Goal: Task Accomplishment & Management: Use online tool/utility

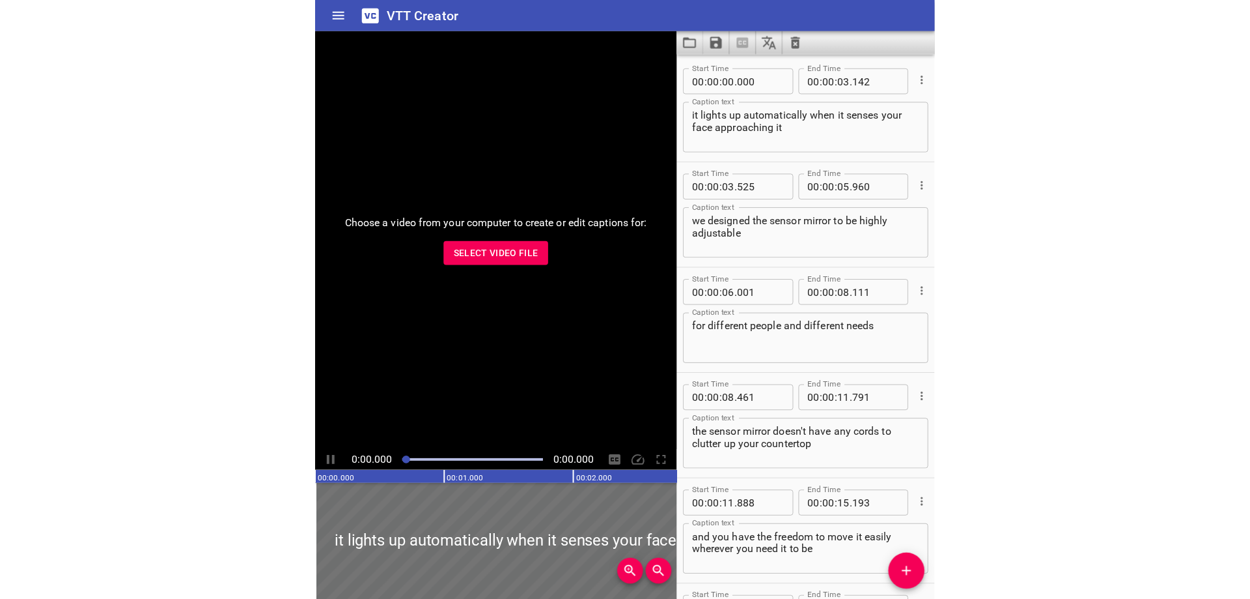
scroll to position [255, 0]
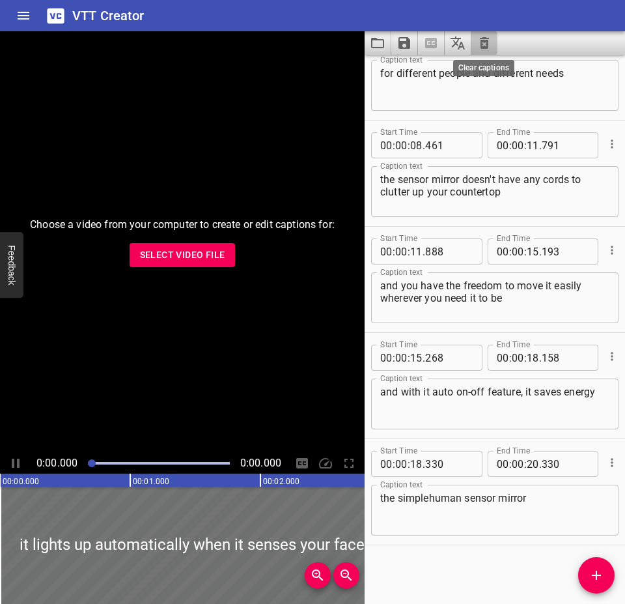
click at [487, 44] on icon "Clear captions" at bounding box center [484, 43] width 9 height 12
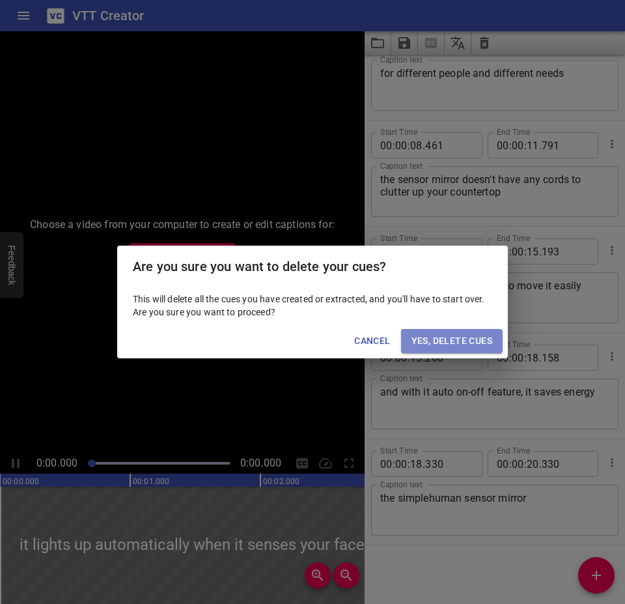
click at [457, 337] on span "Yes, Delete Cues" at bounding box center [452, 341] width 81 height 16
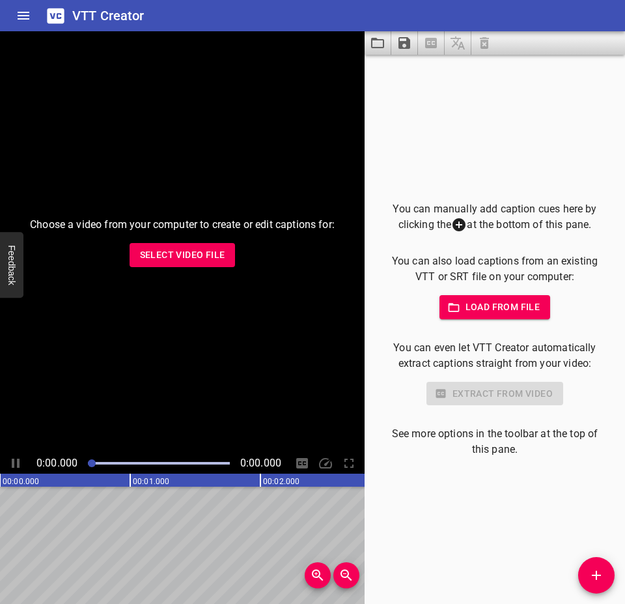
click at [201, 248] on span "Select Video File" at bounding box center [182, 255] width 85 height 16
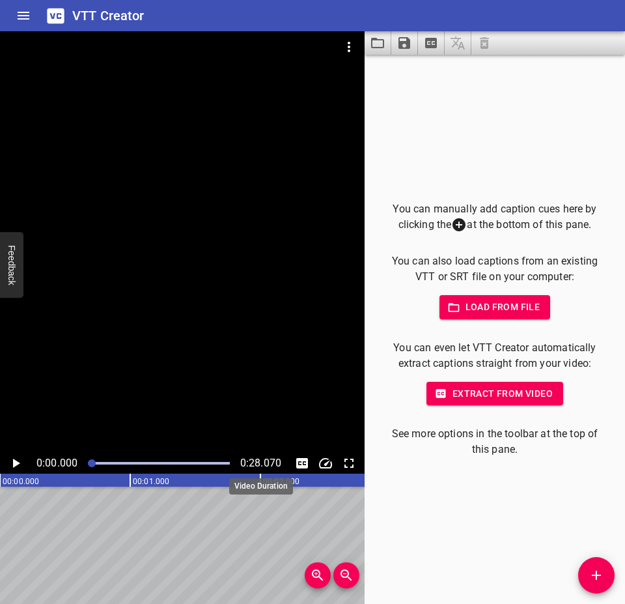
click at [260, 460] on span "0:28.070" at bounding box center [260, 463] width 41 height 12
copy div "0:28.070"
